Goal: Information Seeking & Learning: Learn about a topic

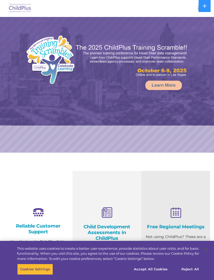
select select "MEDIUM"
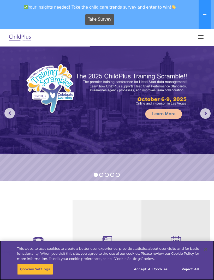
click at [155, 272] on button "Accept All Cookies" at bounding box center [150, 269] width 39 height 11
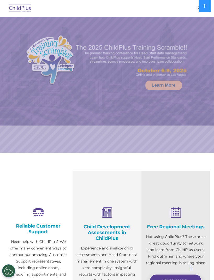
select select "MEDIUM"
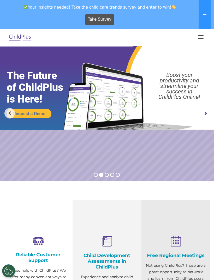
click at [197, 34] on button "button" at bounding box center [200, 37] width 11 height 8
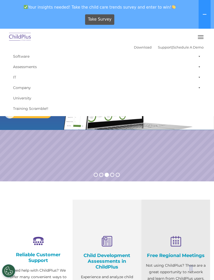
click at [28, 55] on link "Software" at bounding box center [106, 56] width 193 height 10
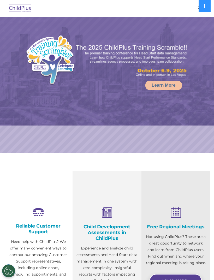
select select "MEDIUM"
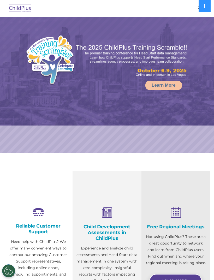
select select "MEDIUM"
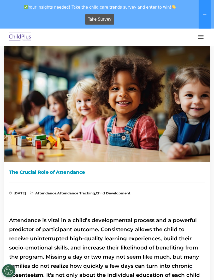
scroll to position [10, 0]
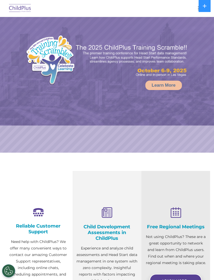
select select "MEDIUM"
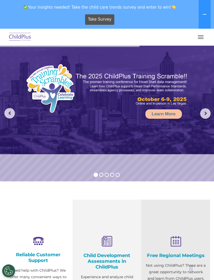
click at [89, 160] on rs-slide "Learn More" at bounding box center [107, 114] width 214 height 136
click at [184, 66] on img at bounding box center [107, 100] width 214 height 109
click at [84, 192] on section "Reliable Customer Support Need help with ChildPlus? We offer many convenient wa…" at bounding box center [107, 279] width 214 height 197
